Goal: Task Accomplishment & Management: Manage account settings

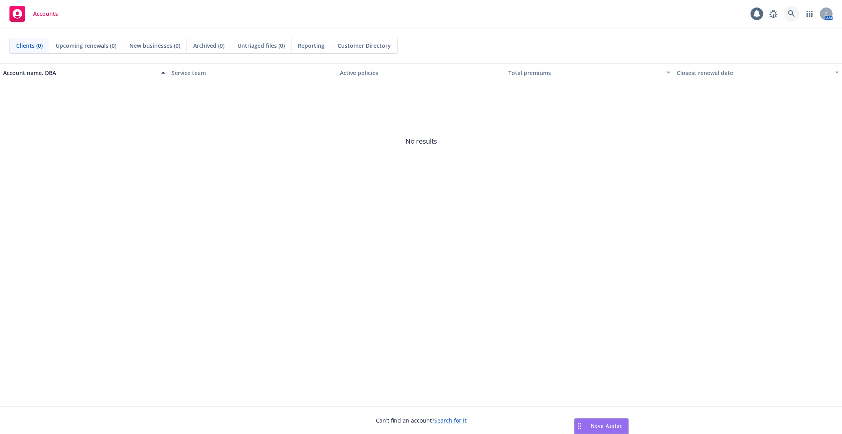
click at [794, 11] on icon at bounding box center [791, 13] width 7 height 7
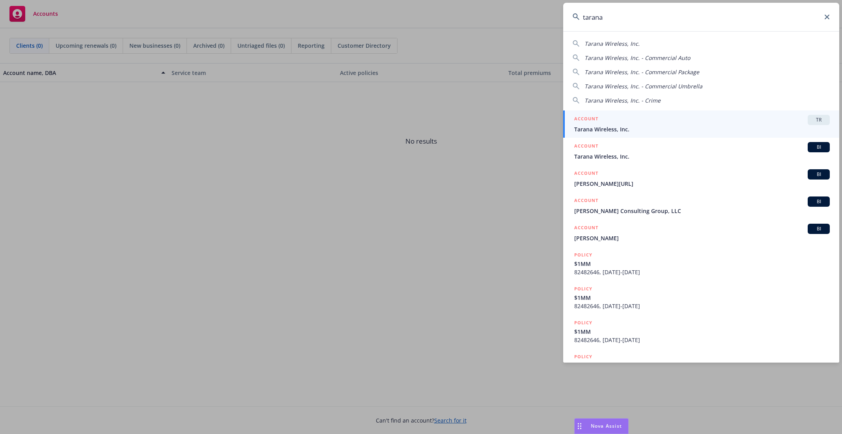
type input "tarana"
click at [624, 130] on span "Tarana Wireless, Inc." at bounding box center [702, 129] width 256 height 8
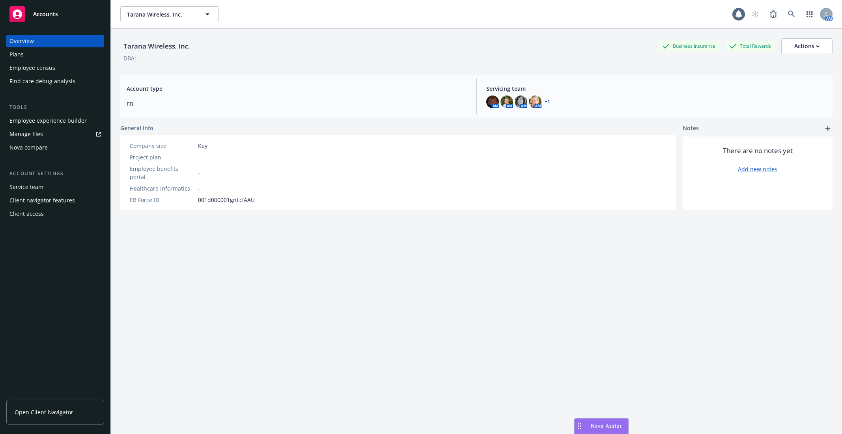
click at [59, 69] on div "Employee census" at bounding box center [55, 68] width 92 height 13
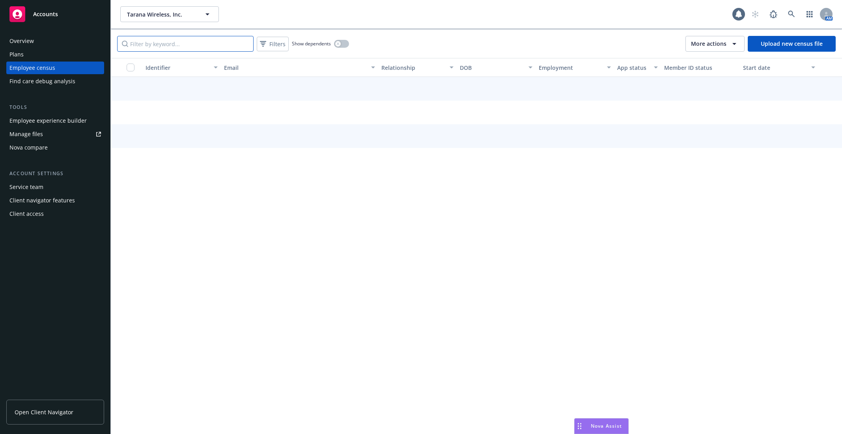
click at [217, 46] on input "Filter by keyword..." at bounding box center [185, 44] width 136 height 16
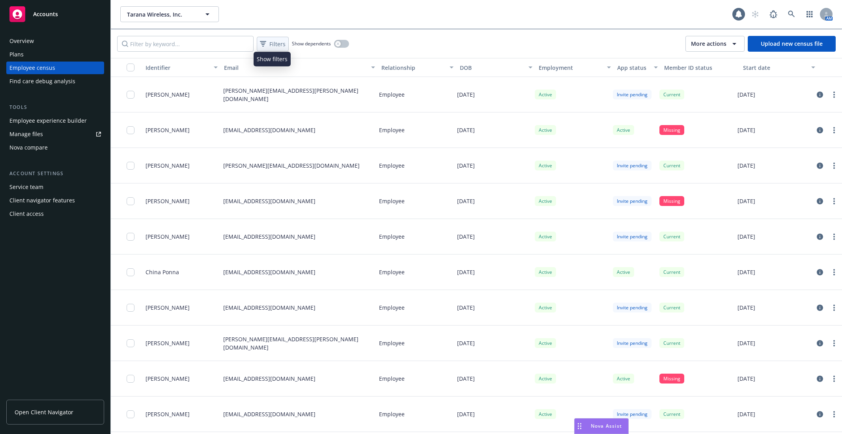
click at [272, 43] on span "Filters" at bounding box center [277, 44] width 16 height 8
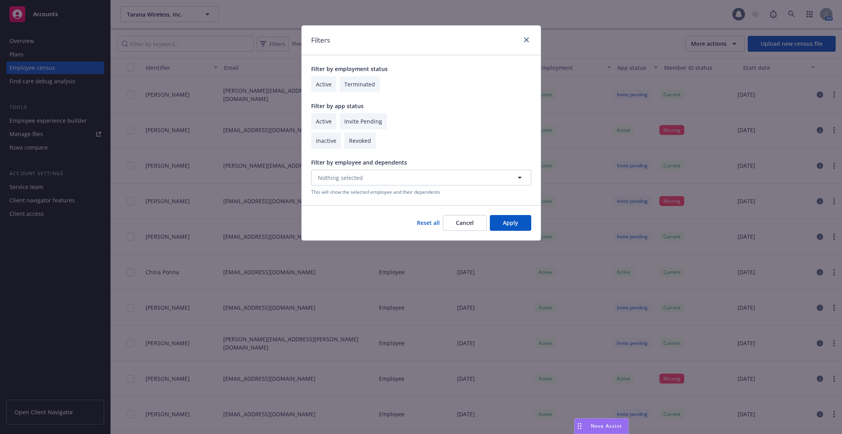
click at [326, 121] on input "checkbox" at bounding box center [323, 121] width 25 height 16
checkbox input "true"
click at [519, 224] on button "Apply" at bounding box center [510, 223] width 41 height 16
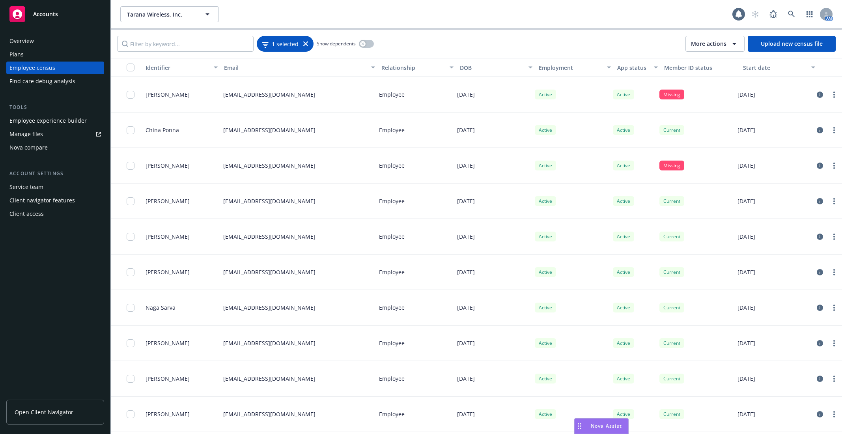
click at [288, 45] on span "1 selected" at bounding box center [285, 43] width 27 height 8
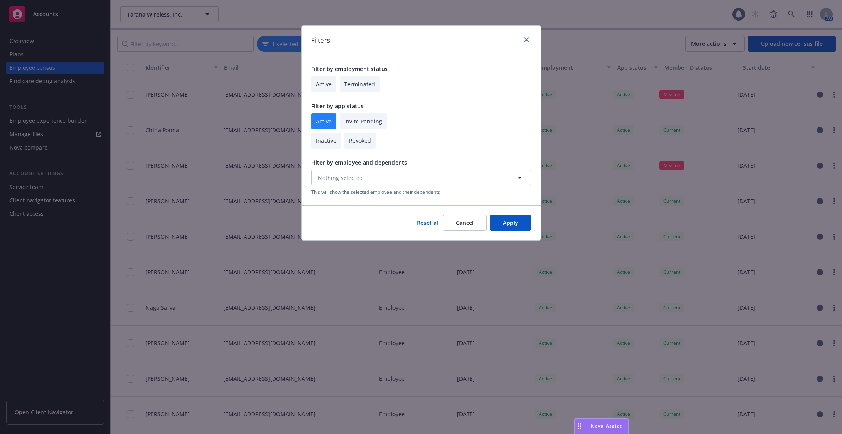
click at [324, 83] on input "checkbox" at bounding box center [323, 84] width 25 height 16
checkbox input "true"
click at [510, 224] on button "Apply" at bounding box center [510, 223] width 41 height 16
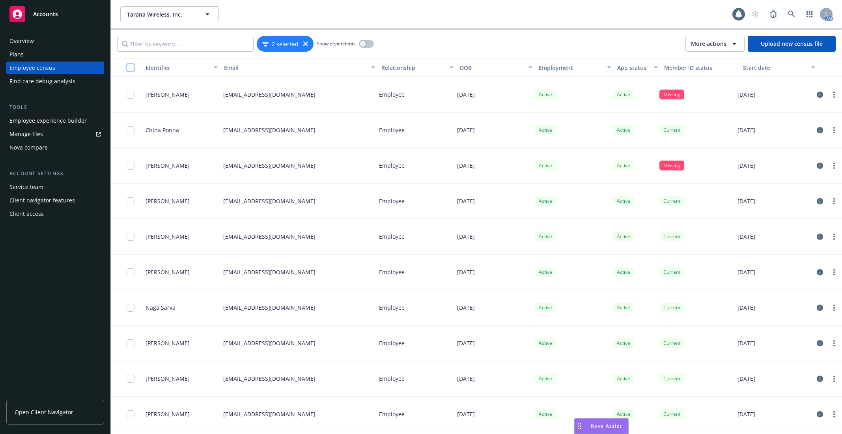
click at [128, 65] on input "checkbox" at bounding box center [131, 68] width 8 height 8
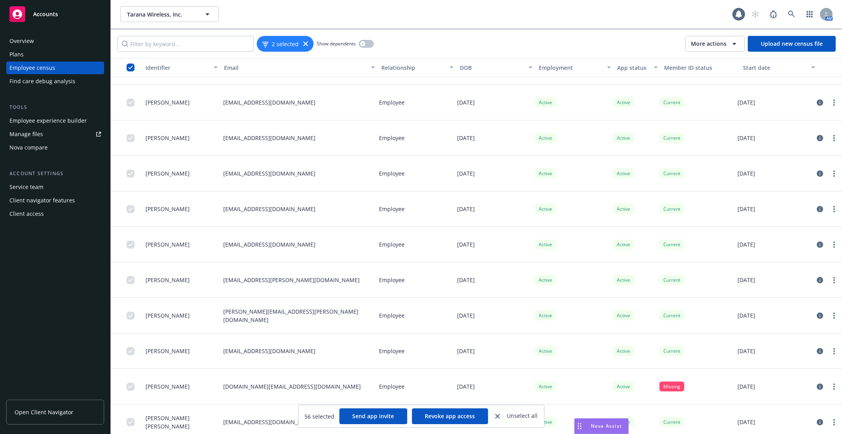
scroll to position [1630, 0]
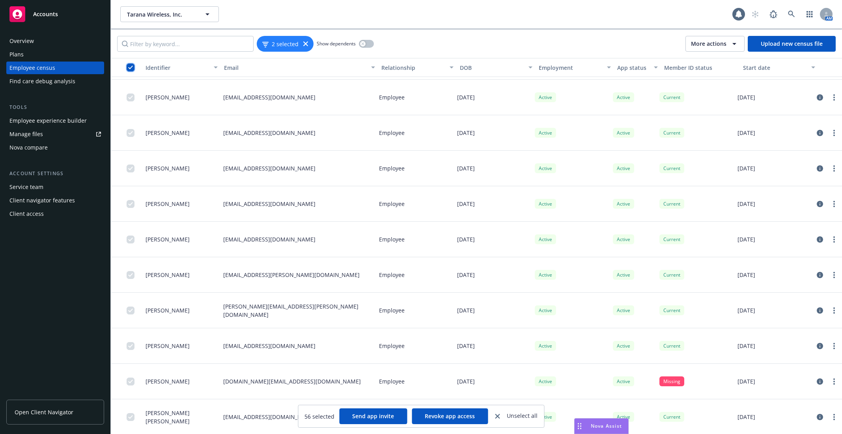
click at [128, 66] on input "checkbox" at bounding box center [131, 68] width 8 height 8
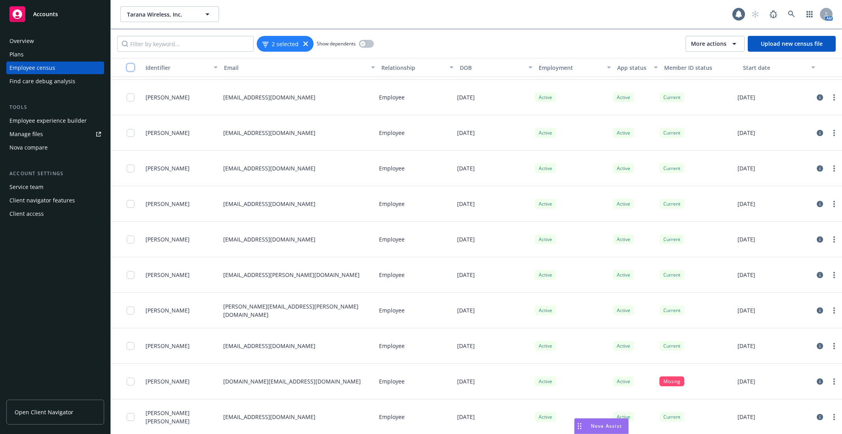
click at [129, 66] on input "checkbox" at bounding box center [131, 68] width 8 height 8
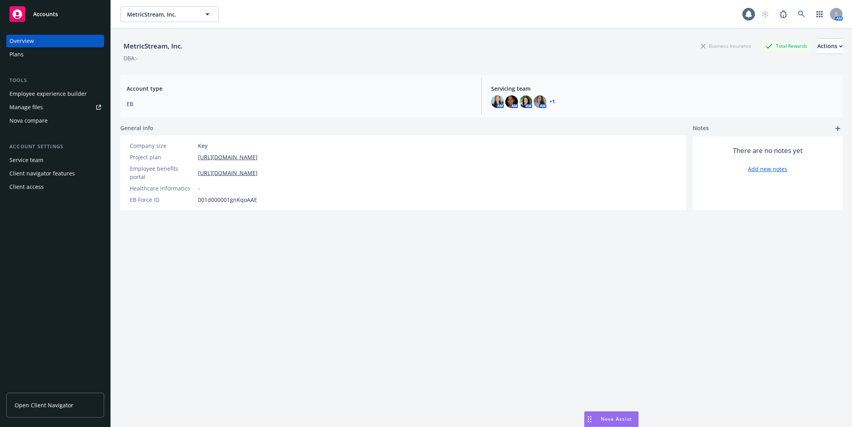
click at [49, 98] on div "Employee experience builder" at bounding box center [47, 94] width 77 height 13
click at [798, 18] on link at bounding box center [802, 14] width 16 height 16
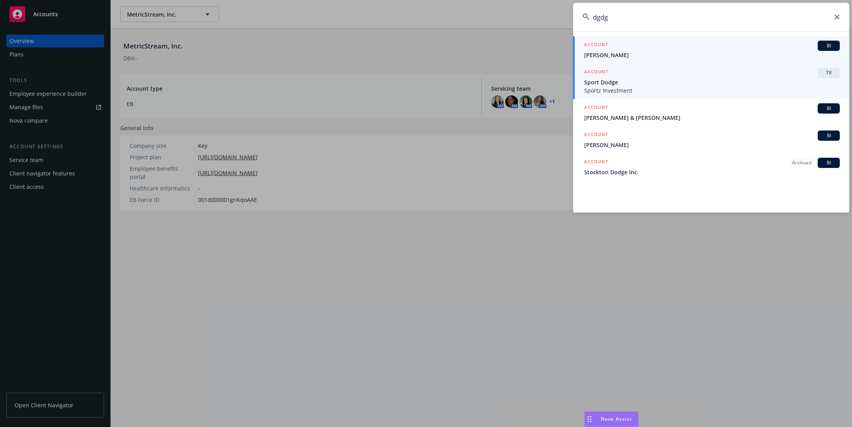
type input "dgdg"
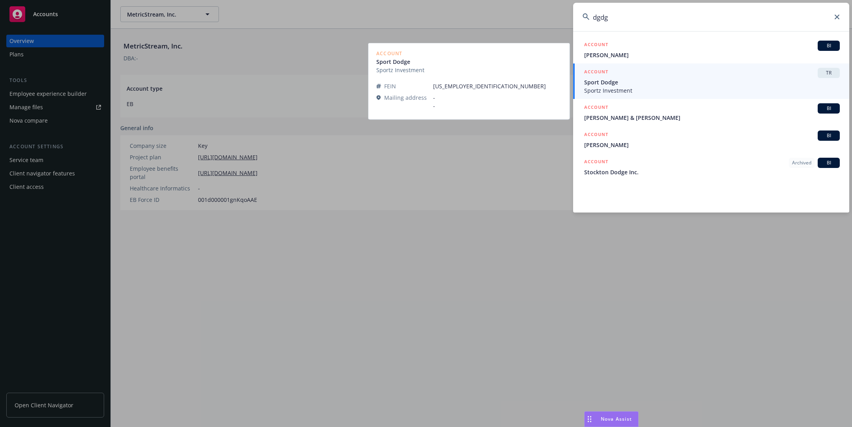
click at [706, 73] on div "ACCOUNT TR" at bounding box center [712, 73] width 256 height 10
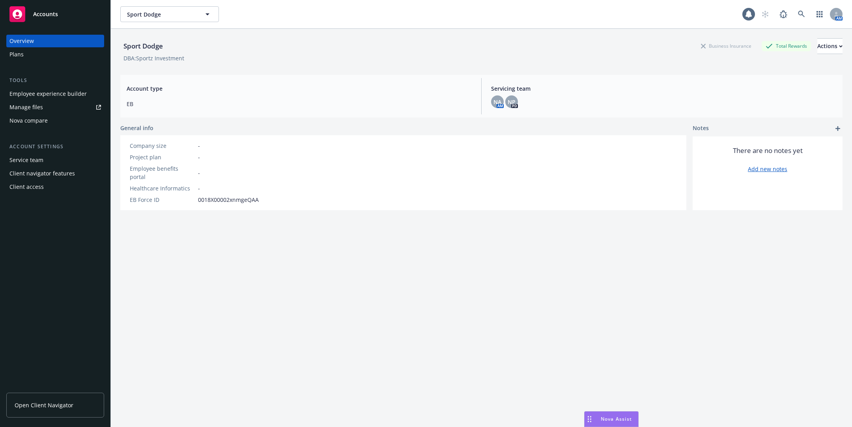
click at [798, 22] on div "Sport Dodge Sport Dodge 1 AM" at bounding box center [481, 14] width 741 height 28
click at [801, 20] on link at bounding box center [802, 14] width 16 height 16
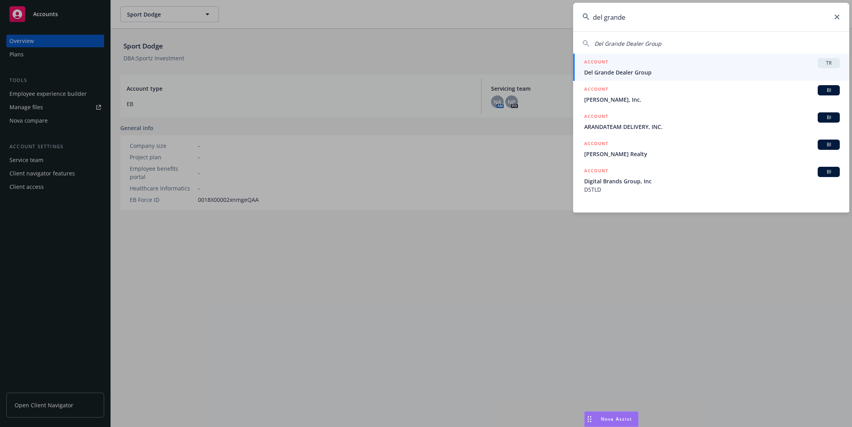
type input "del grande"
click at [660, 67] on div "ACCOUNT TR" at bounding box center [712, 63] width 256 height 10
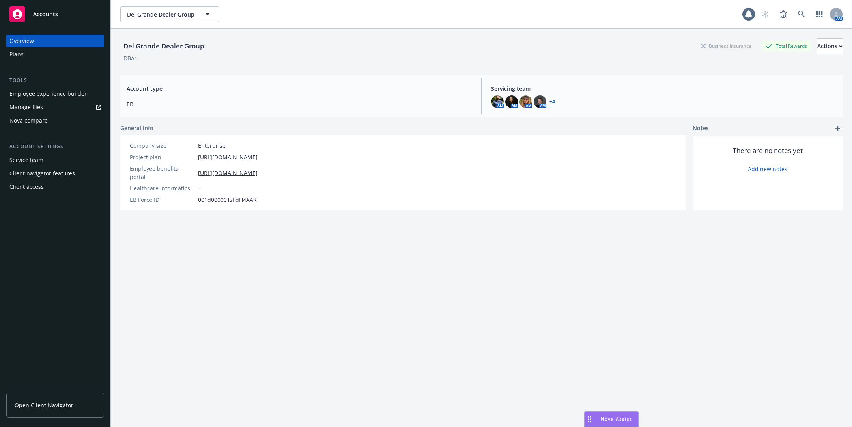
click at [38, 189] on div "Client access" at bounding box center [26, 187] width 34 height 13
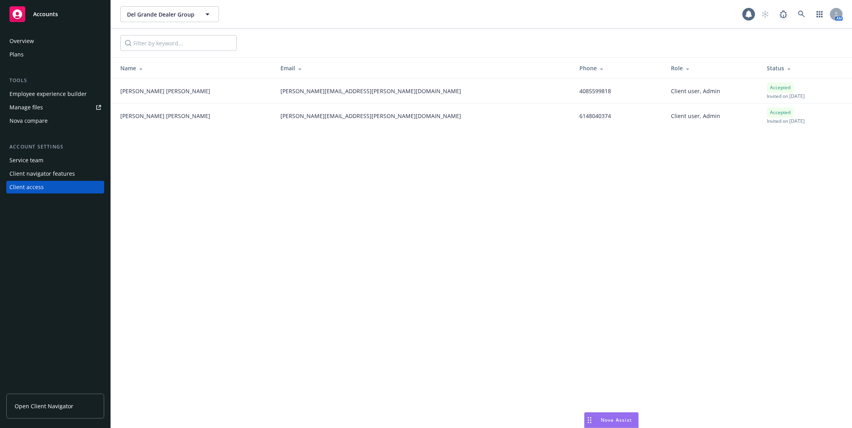
click at [809, 15] on div "AM" at bounding box center [799, 14] width 85 height 16
click at [802, 15] on icon at bounding box center [801, 14] width 7 height 7
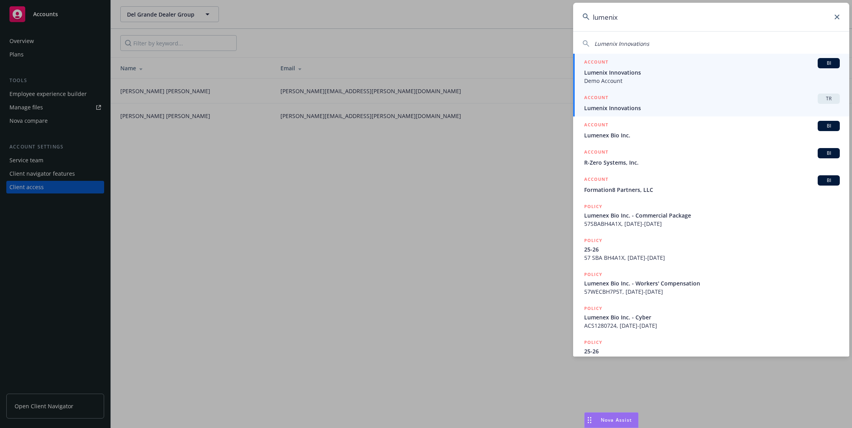
type input "lumenix"
click at [718, 97] on div "ACCOUNT TR" at bounding box center [712, 98] width 256 height 10
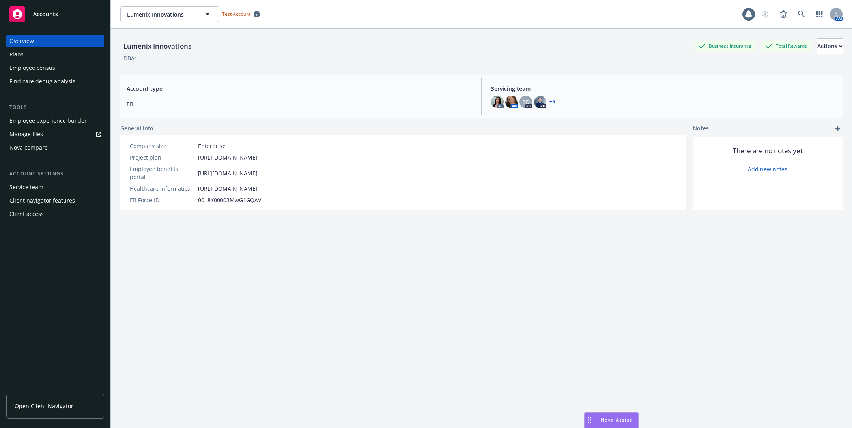
click at [62, 120] on div "Employee experience builder" at bounding box center [47, 120] width 77 height 13
